Goal: Information Seeking & Learning: Check status

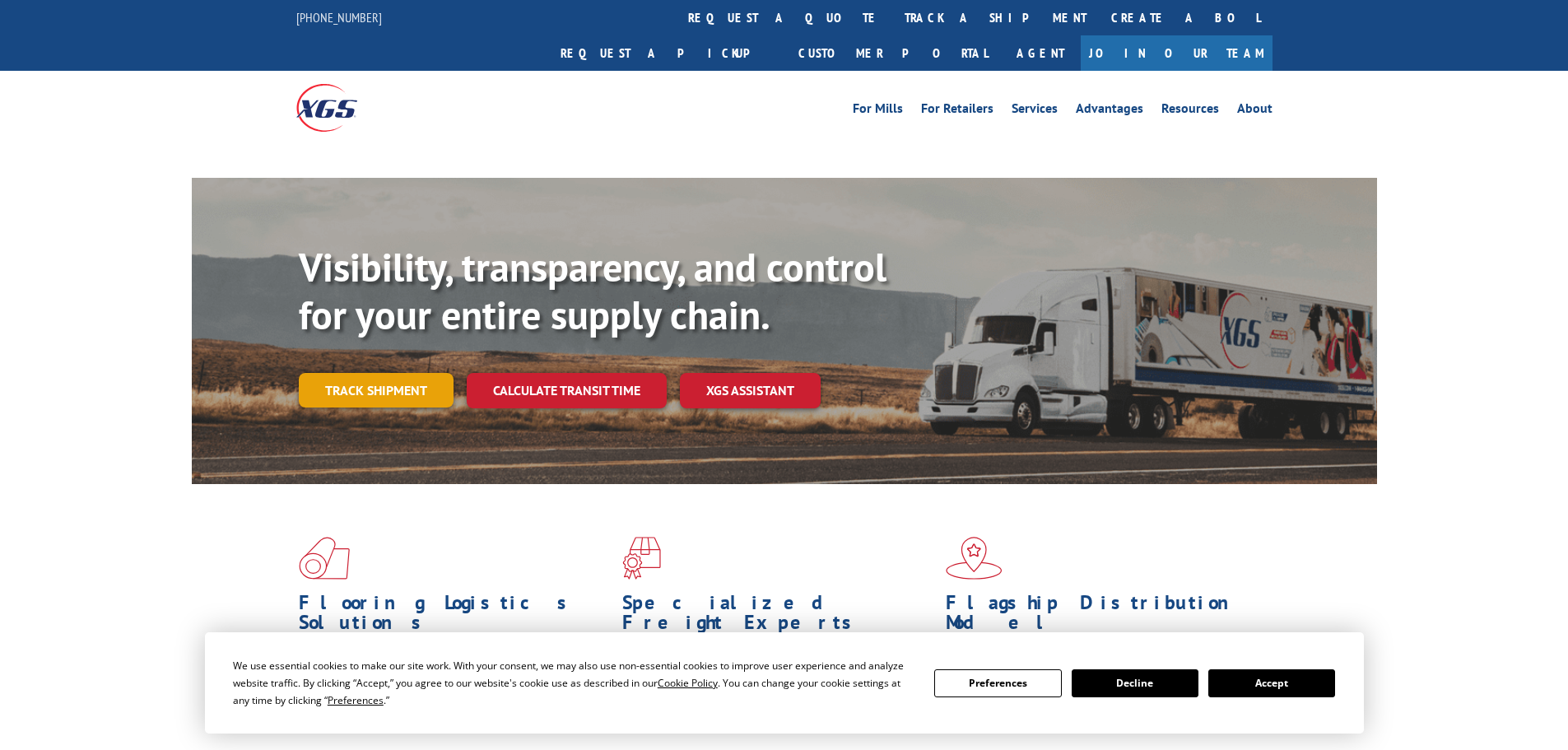
click at [390, 373] on link "Track shipment" at bounding box center [375, 390] width 155 height 35
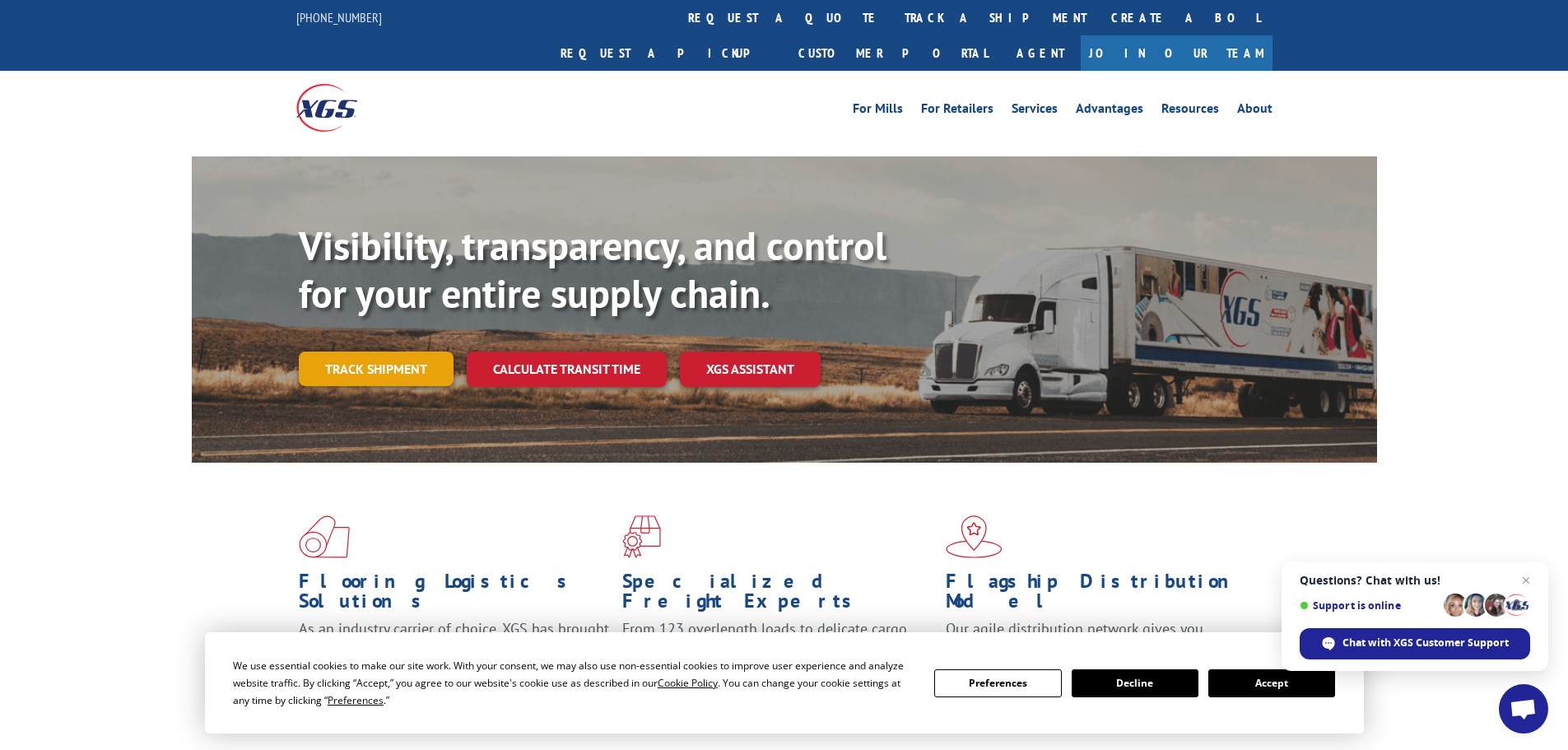
click at [374, 352] on link "Track shipment" at bounding box center [375, 369] width 155 height 35
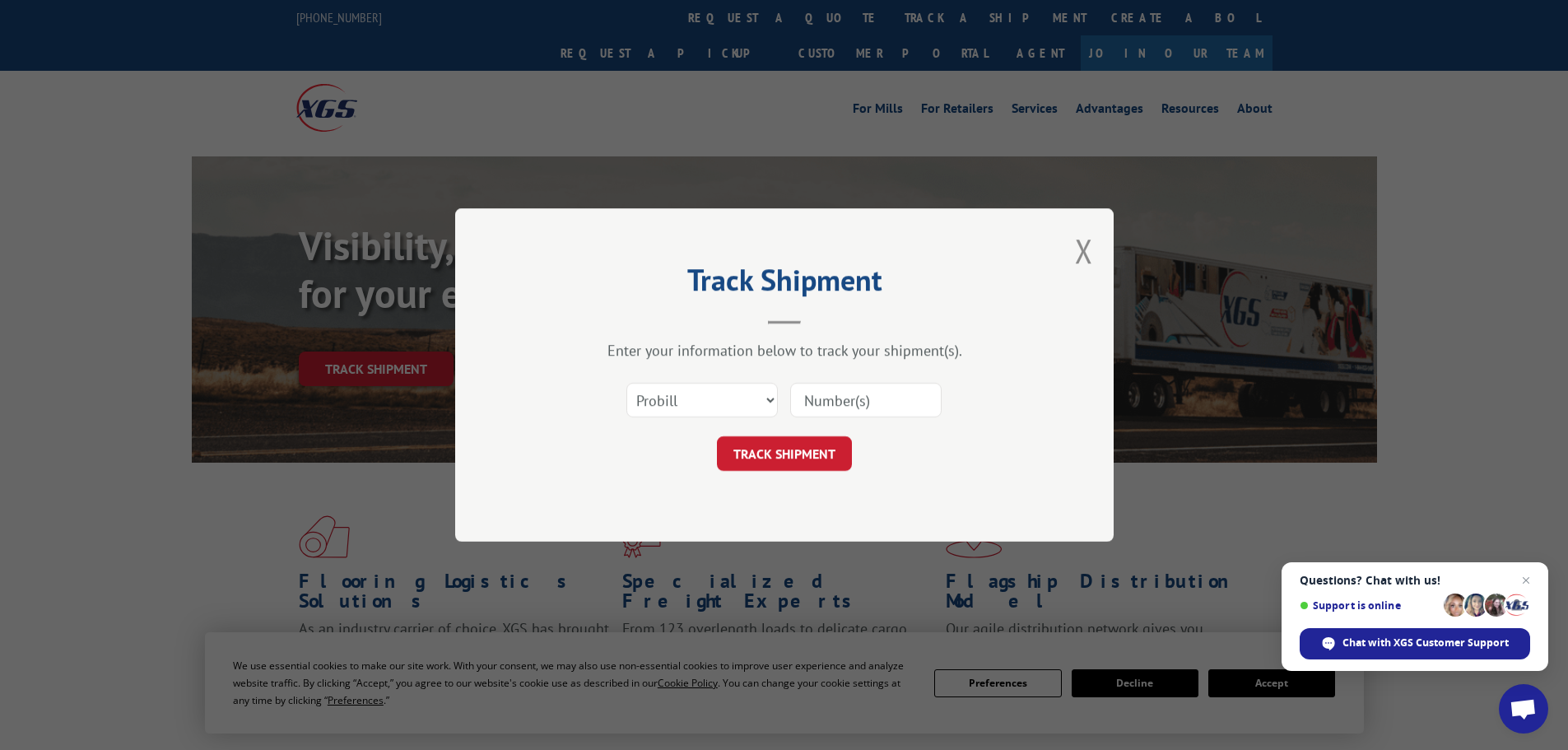
paste input "17342182"
type input "17342182"
click at [799, 452] on button "TRACK SHIPMENT" at bounding box center [784, 453] width 135 height 35
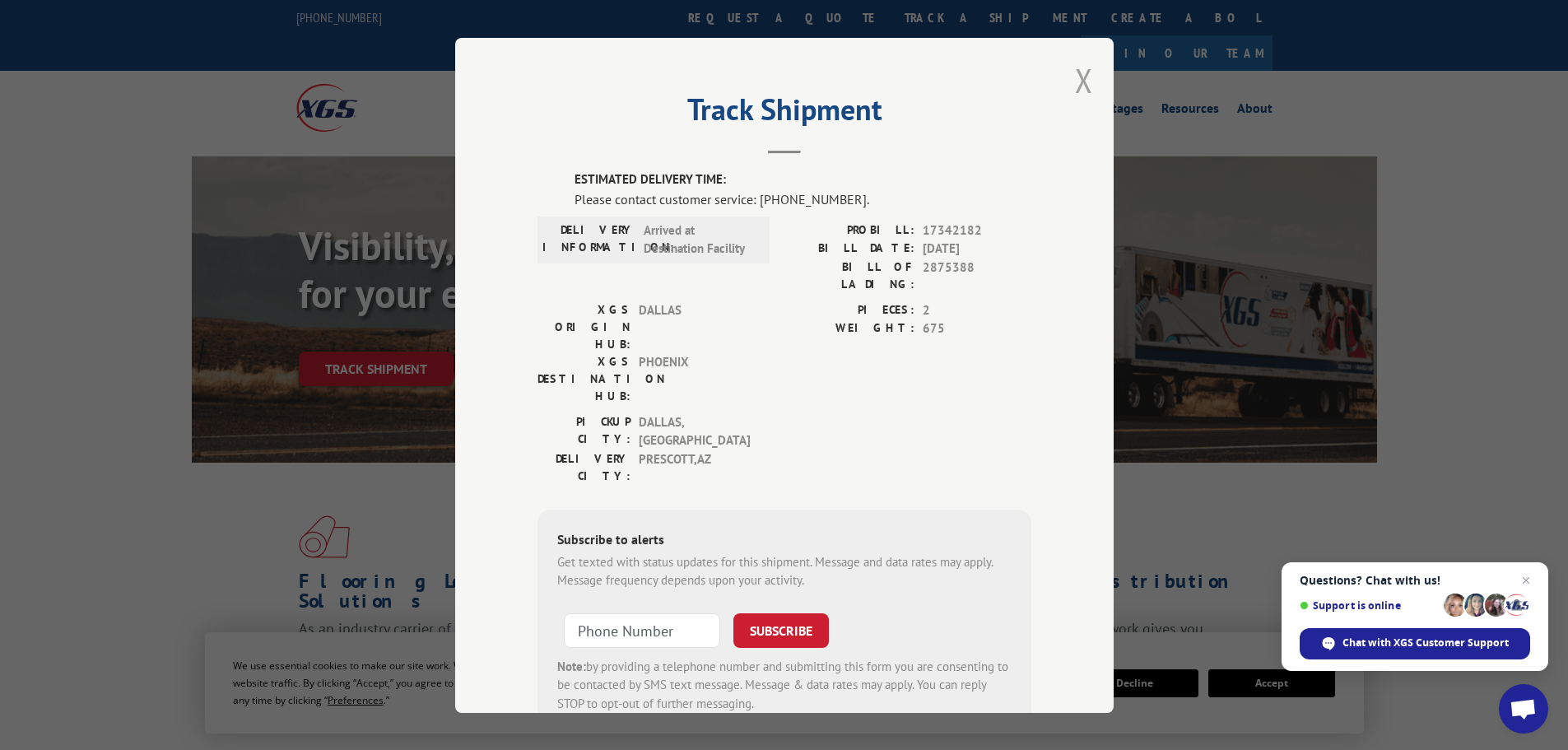
click at [1079, 80] on button "Close modal" at bounding box center [1083, 80] width 18 height 44
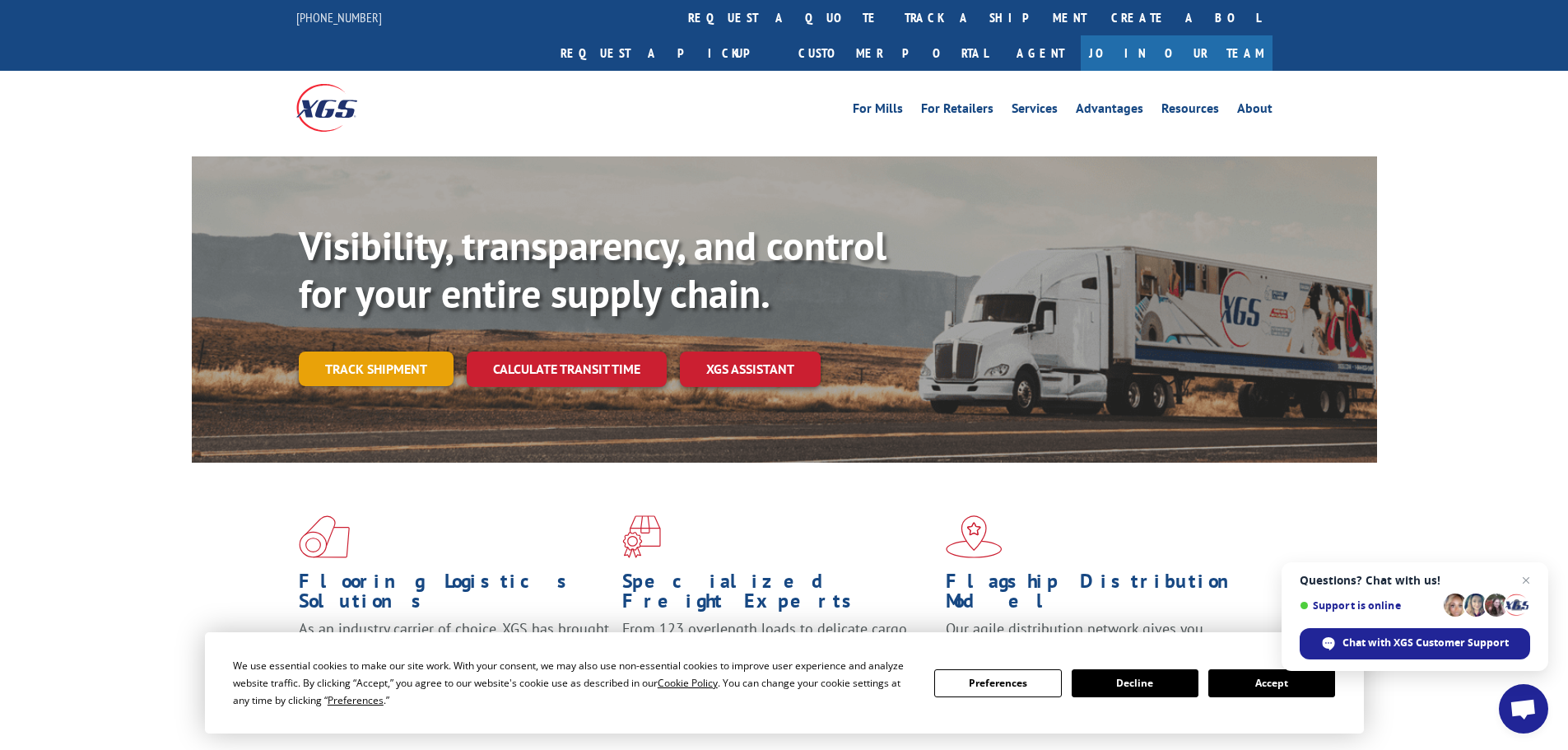
click at [396, 352] on link "Track shipment" at bounding box center [375, 369] width 155 height 35
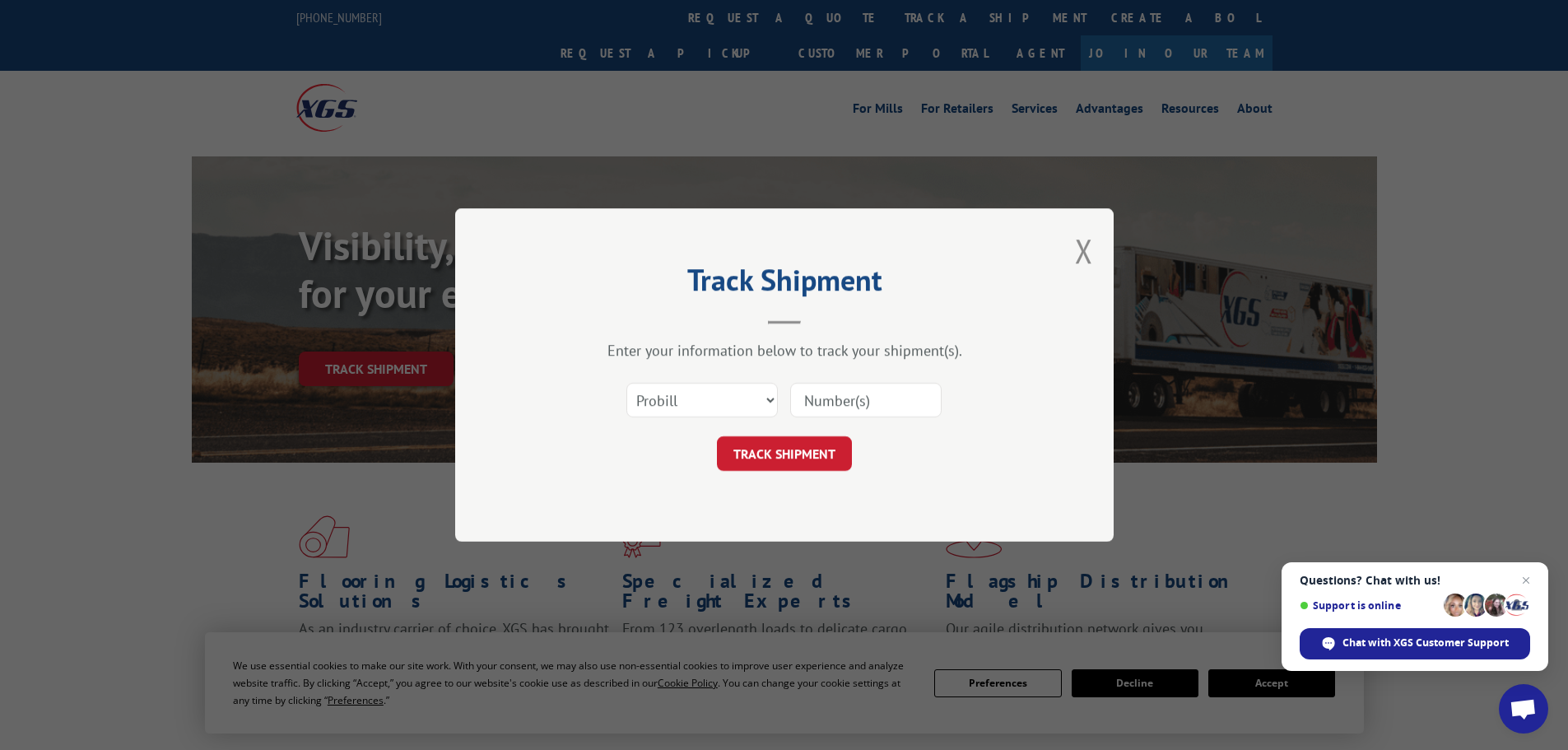
paste input "16755222"
type input "16755222"
click at [792, 464] on button "TRACK SHIPMENT" at bounding box center [784, 453] width 135 height 35
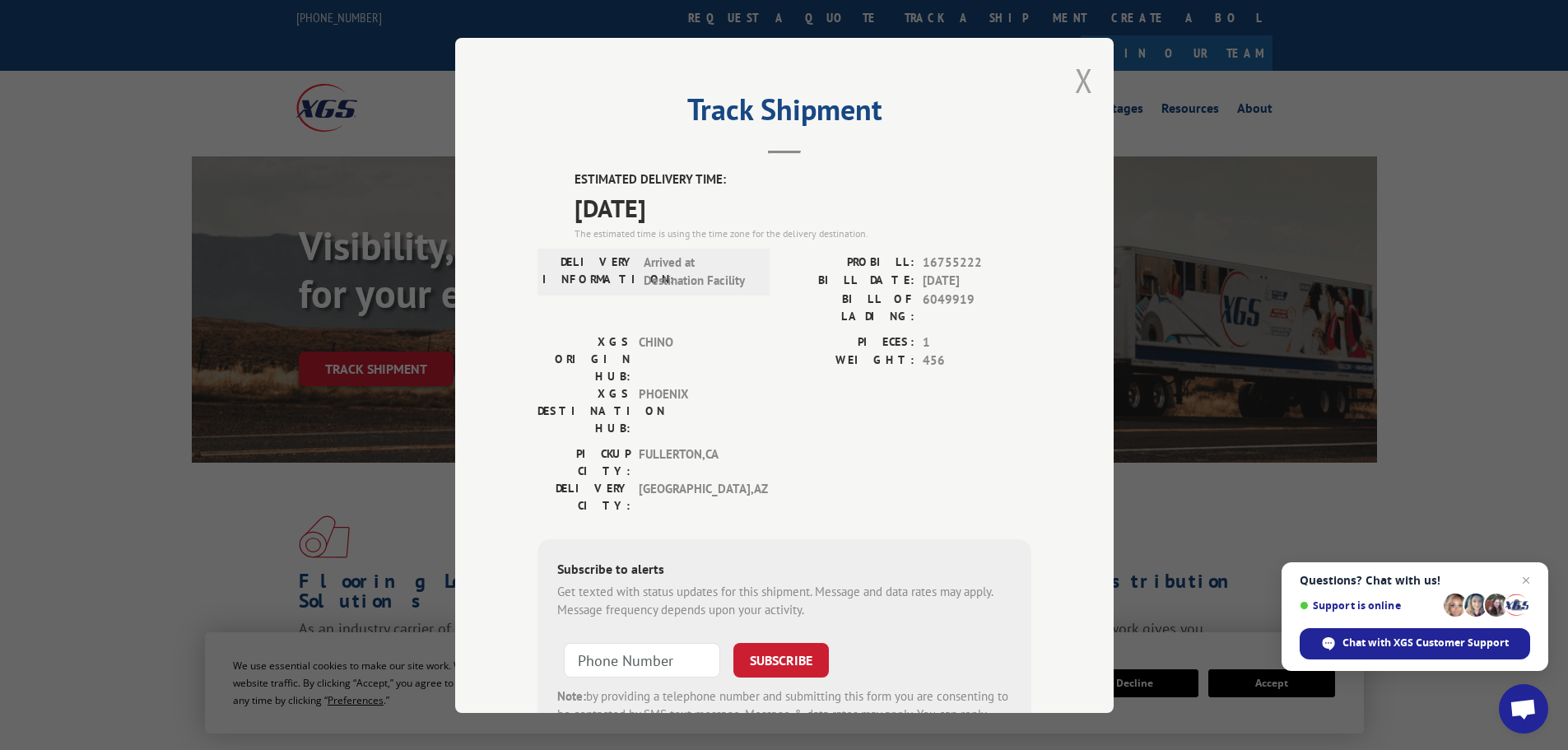
click at [1074, 71] on button "Close modal" at bounding box center [1083, 80] width 18 height 44
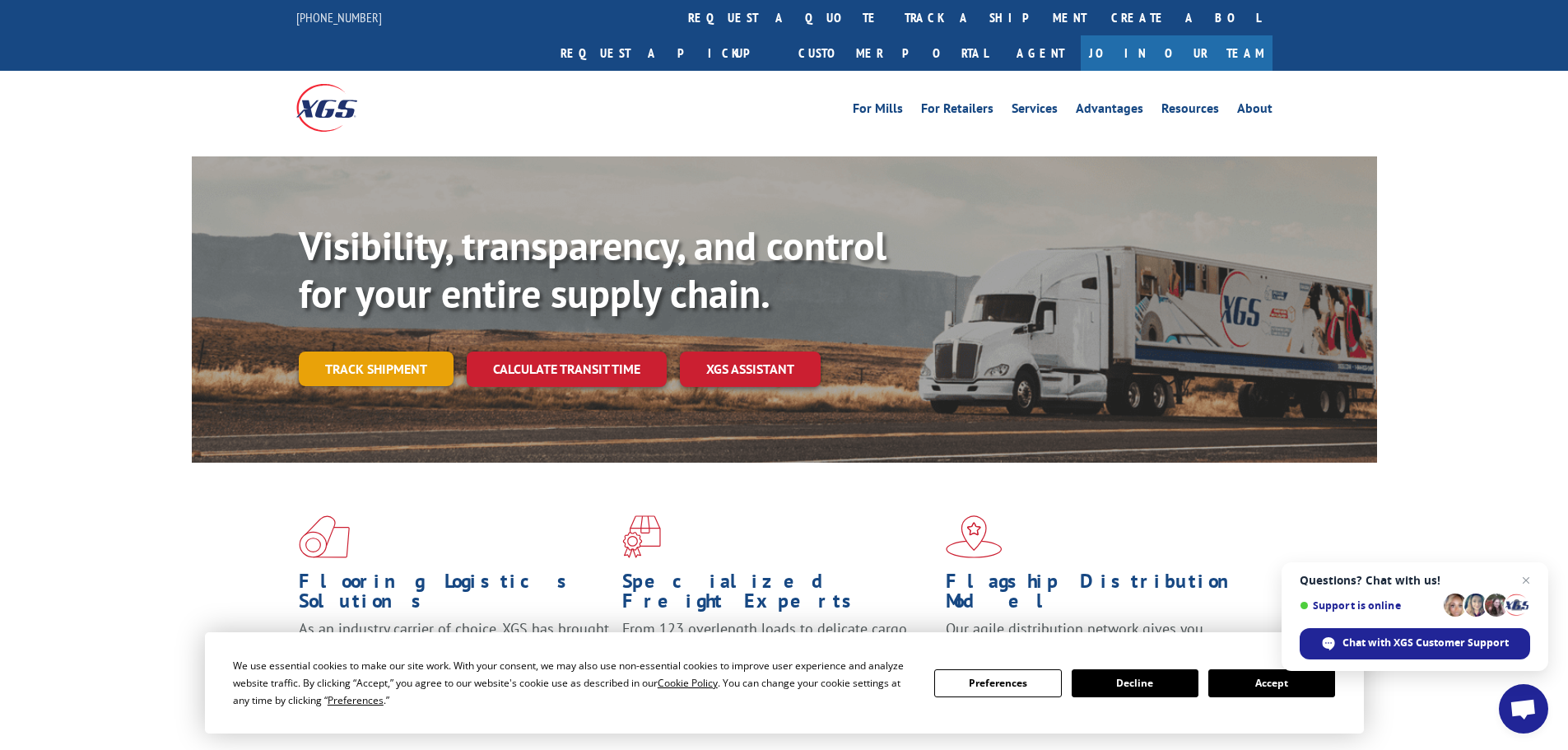
click at [368, 352] on link "Track shipment" at bounding box center [375, 369] width 155 height 35
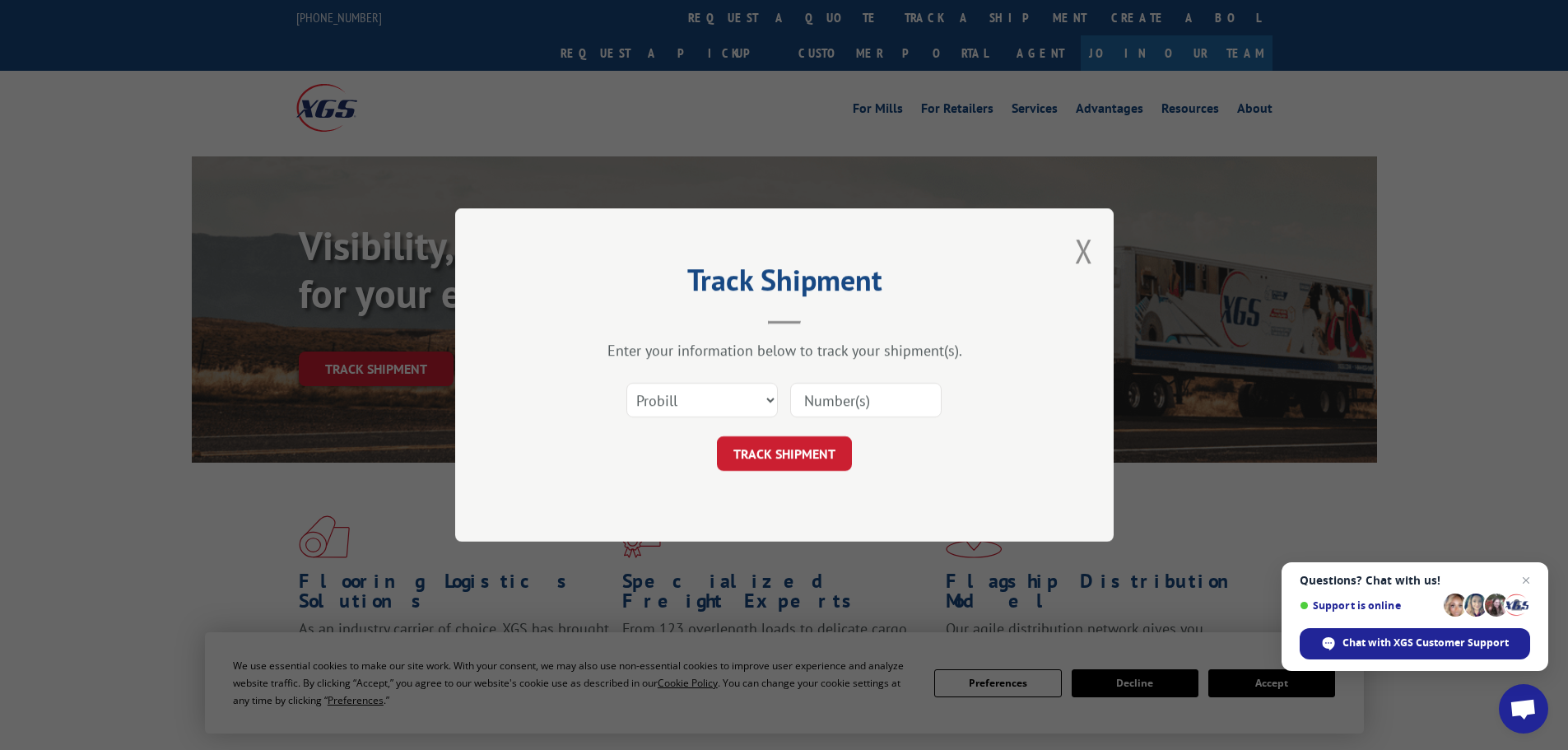
paste input "17521550"
type input "17521550"
click at [764, 463] on button "TRACK SHIPMENT" at bounding box center [784, 453] width 135 height 35
